Goal: Navigation & Orientation: Find specific page/section

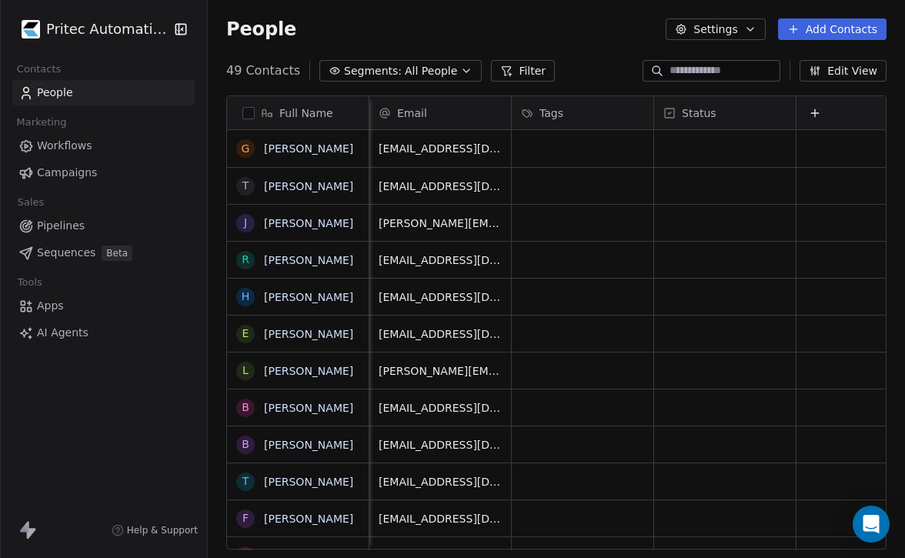
scroll to position [491, 697]
click at [88, 29] on html "Pritec Automation Contacts People Marketing Workflows Campaigns Sales Pipelines…" at bounding box center [452, 279] width 905 height 558
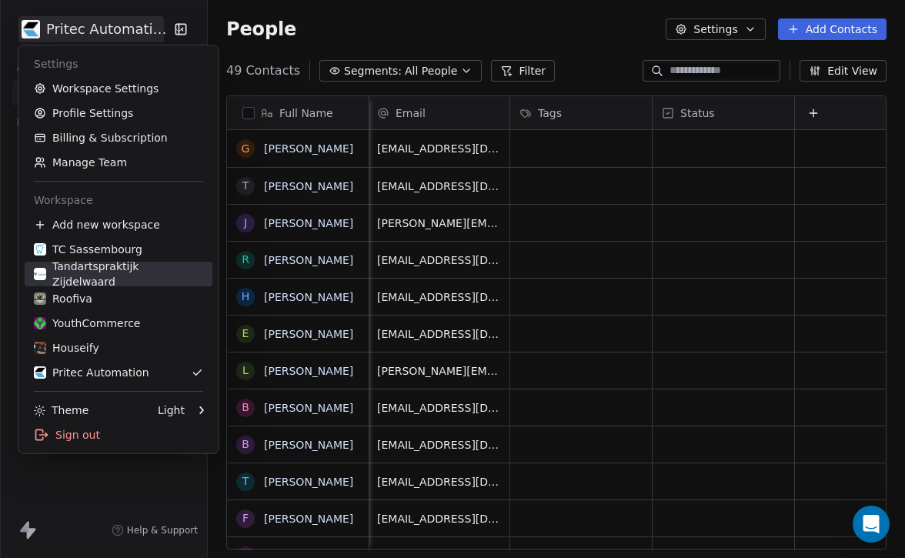
click at [113, 264] on link "Tandartspraktijk Zijdelwaard" at bounding box center [119, 274] width 188 height 25
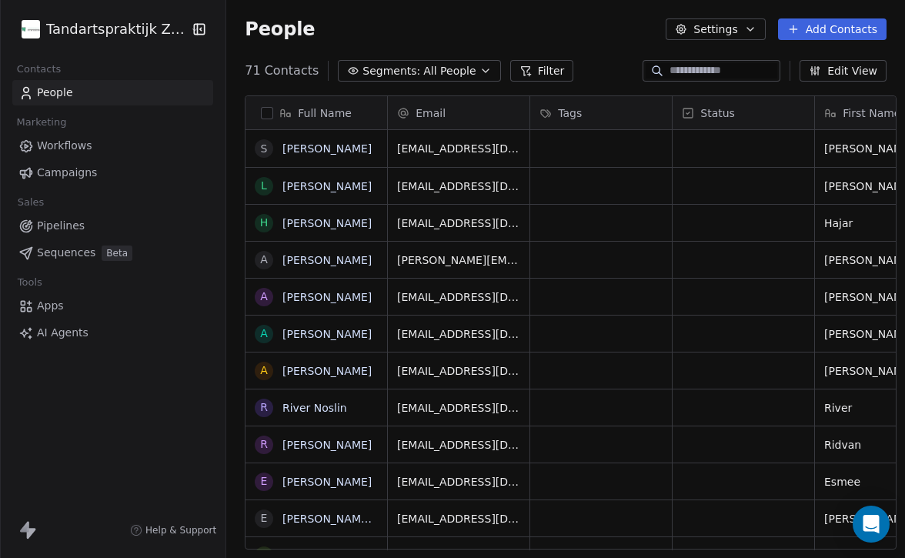
scroll to position [491, 688]
click at [142, 32] on html "Tandartspraktijk Zijdelwaard Contacts People Marketing Workflows Campaigns Sale…" at bounding box center [452, 279] width 905 height 558
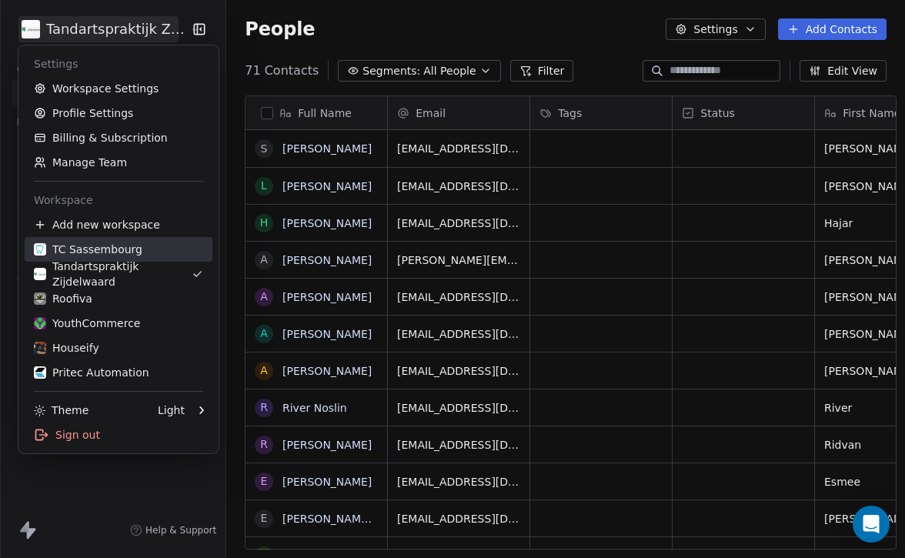
click at [110, 254] on div "TC Sassembourg" at bounding box center [88, 249] width 109 height 15
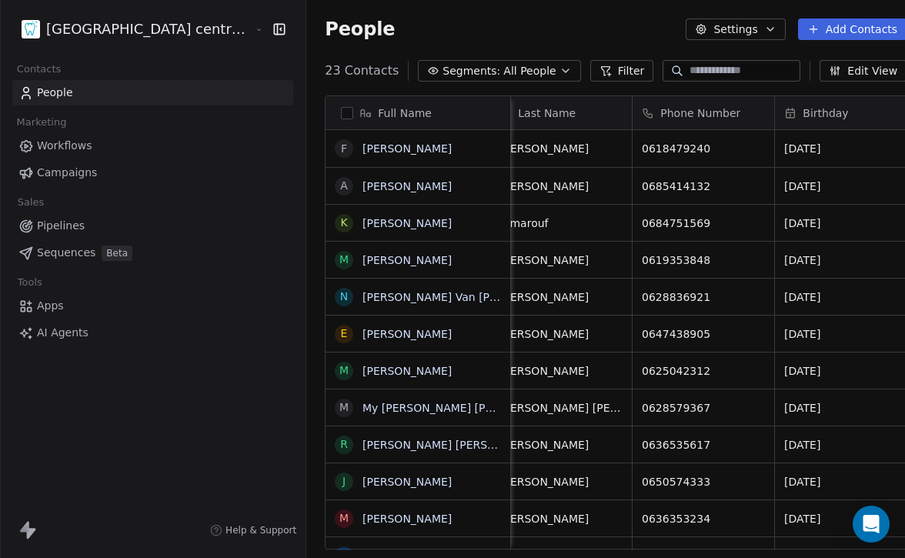
scroll to position [0, 308]
